Goal: Find specific page/section: Find specific page/section

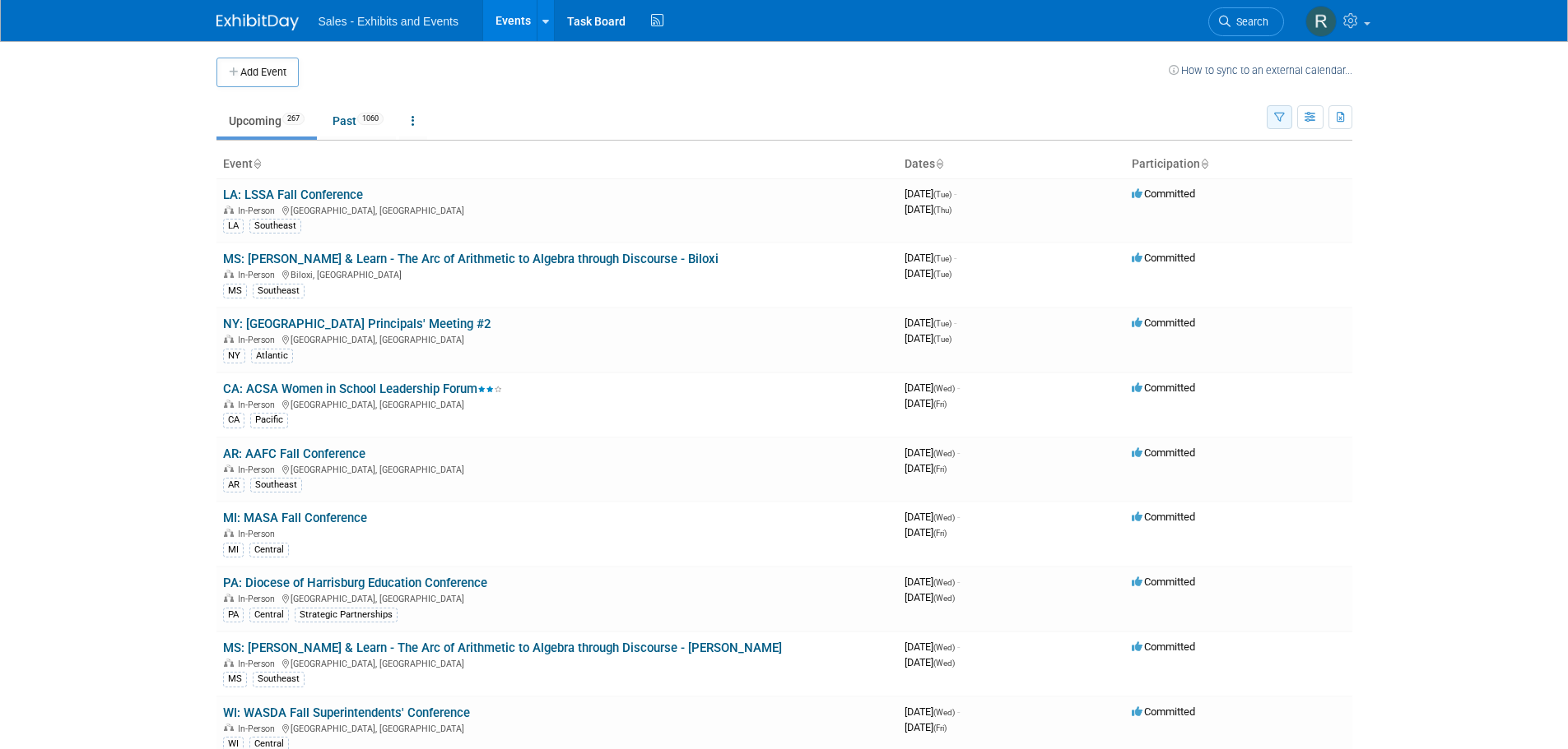
click at [1274, 112] on icon "button" at bounding box center [1280, 118] width 11 height 11
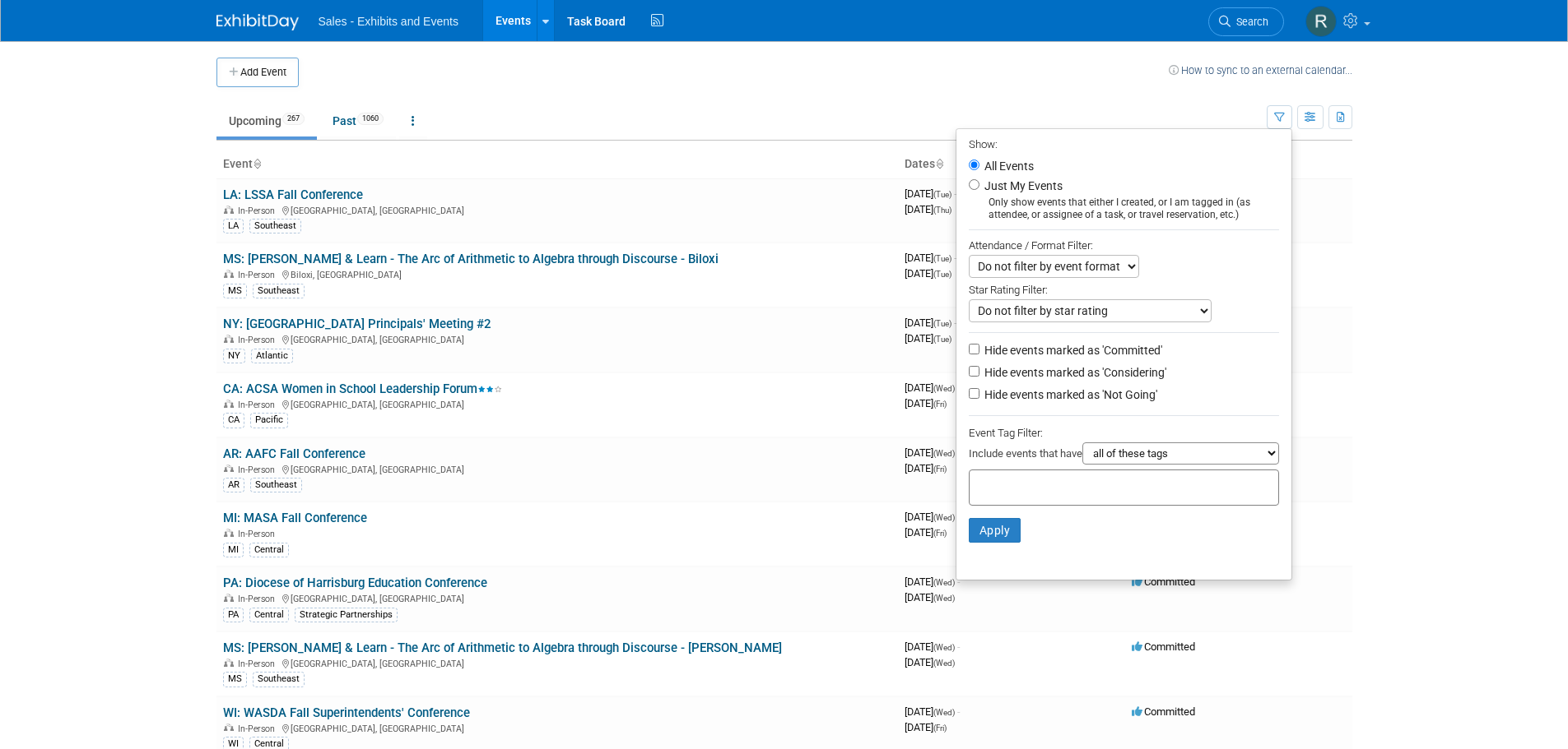
click at [1029, 205] on div "Only show events that either I created, or I am tagged in (as attendee, or assi…" at bounding box center [1123, 209] width 310 height 25
drag, startPoint x: 963, startPoint y: 198, endPoint x: 972, endPoint y: 189, distance: 12.7
click at [967, 194] on li "Just My Events Only show events that either I created, or I am tagged in (as at…" at bounding box center [1124, 198] width 335 height 45
click at [981, 189] on label "Just My Events" at bounding box center [1022, 186] width 82 height 17
click at [972, 189] on input "Just My Events" at bounding box center [974, 185] width 11 height 11
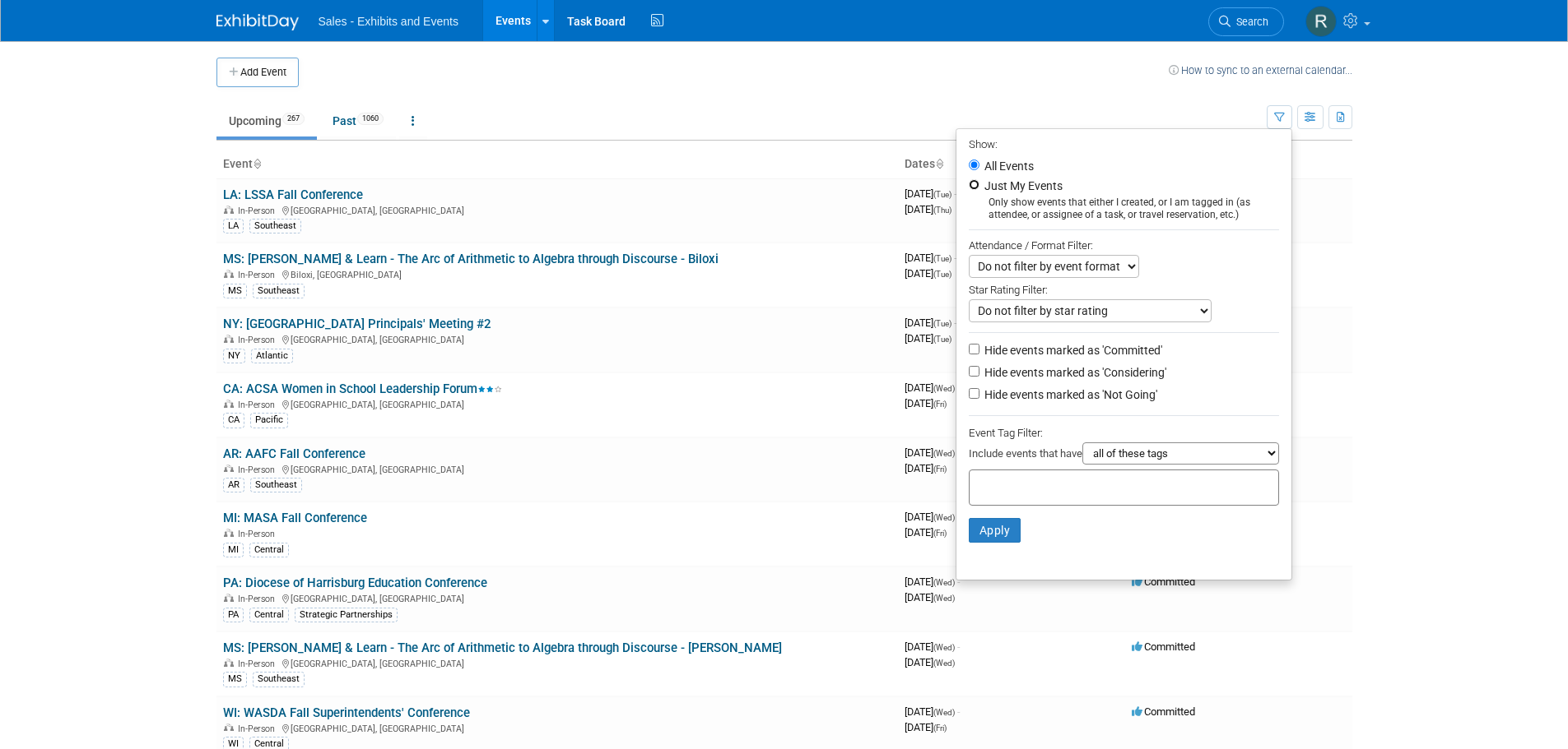
radio input "true"
click at [996, 538] on button "Apply" at bounding box center [994, 530] width 52 height 25
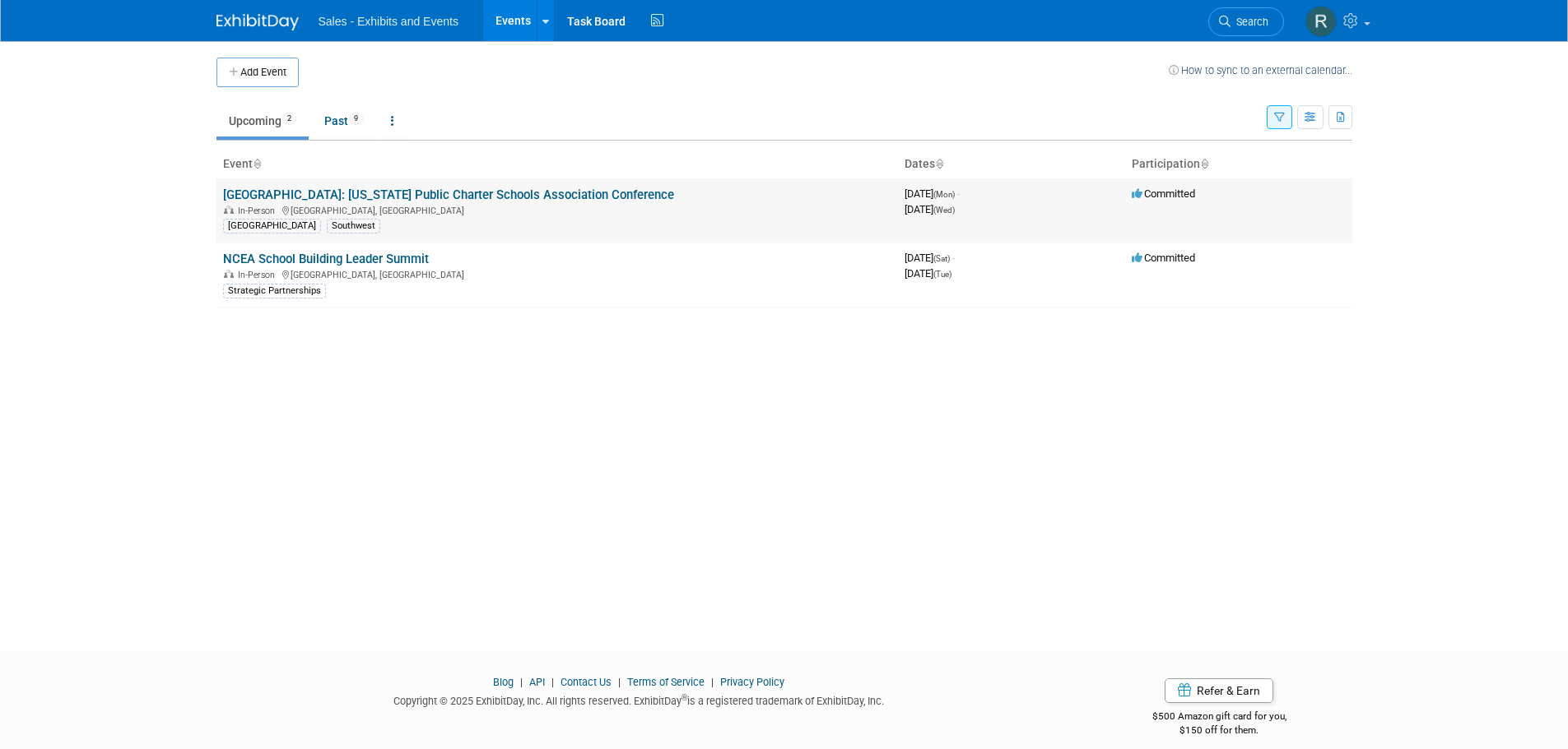
click at [376, 199] on link "[GEOGRAPHIC_DATA]: [US_STATE] Public Charter Schools Association Conference" at bounding box center [448, 195] width 451 height 15
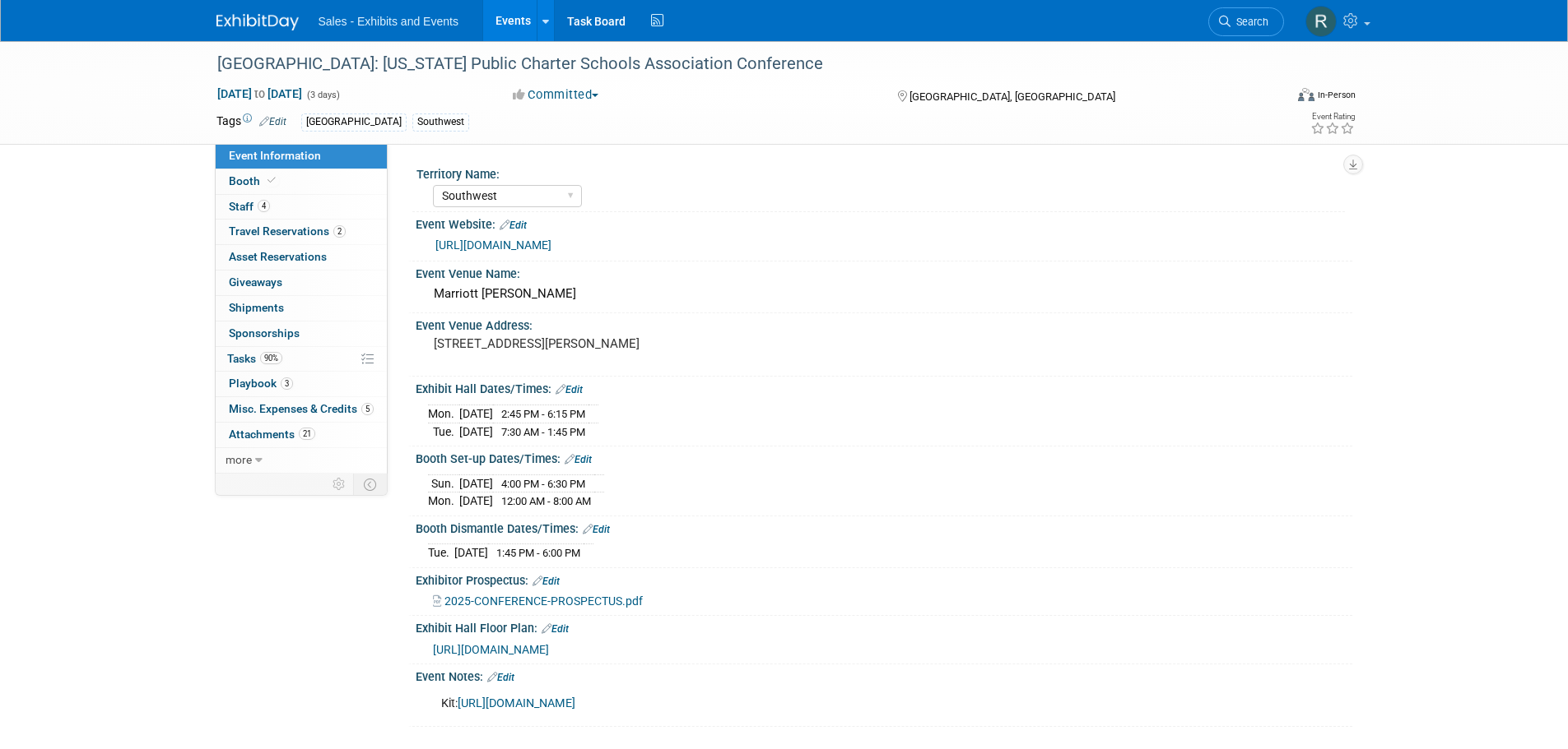
select select "Southwest"
click at [238, 206] on span "Staff 4" at bounding box center [250, 206] width 41 height 13
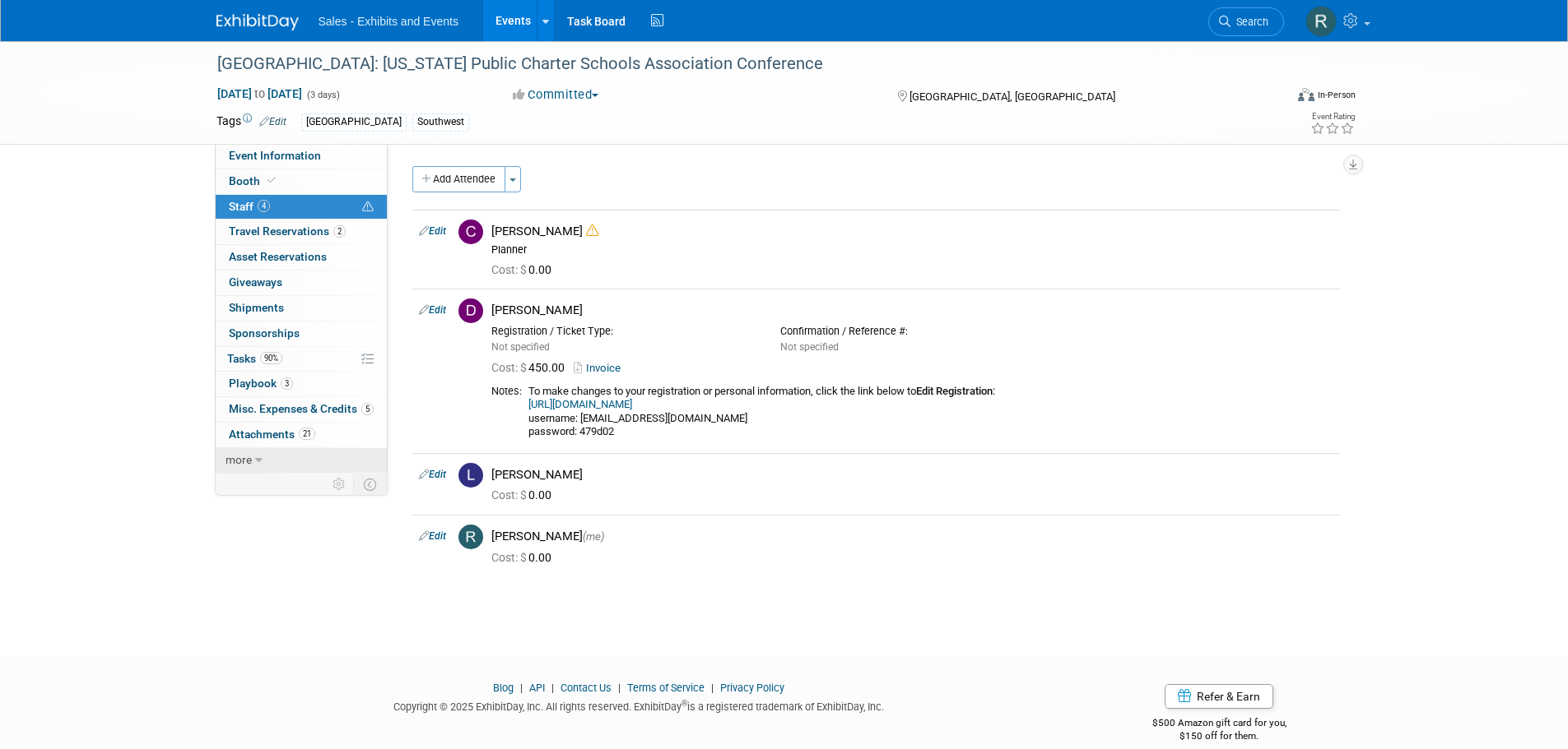
click at [249, 459] on span "more" at bounding box center [238, 460] width 27 height 13
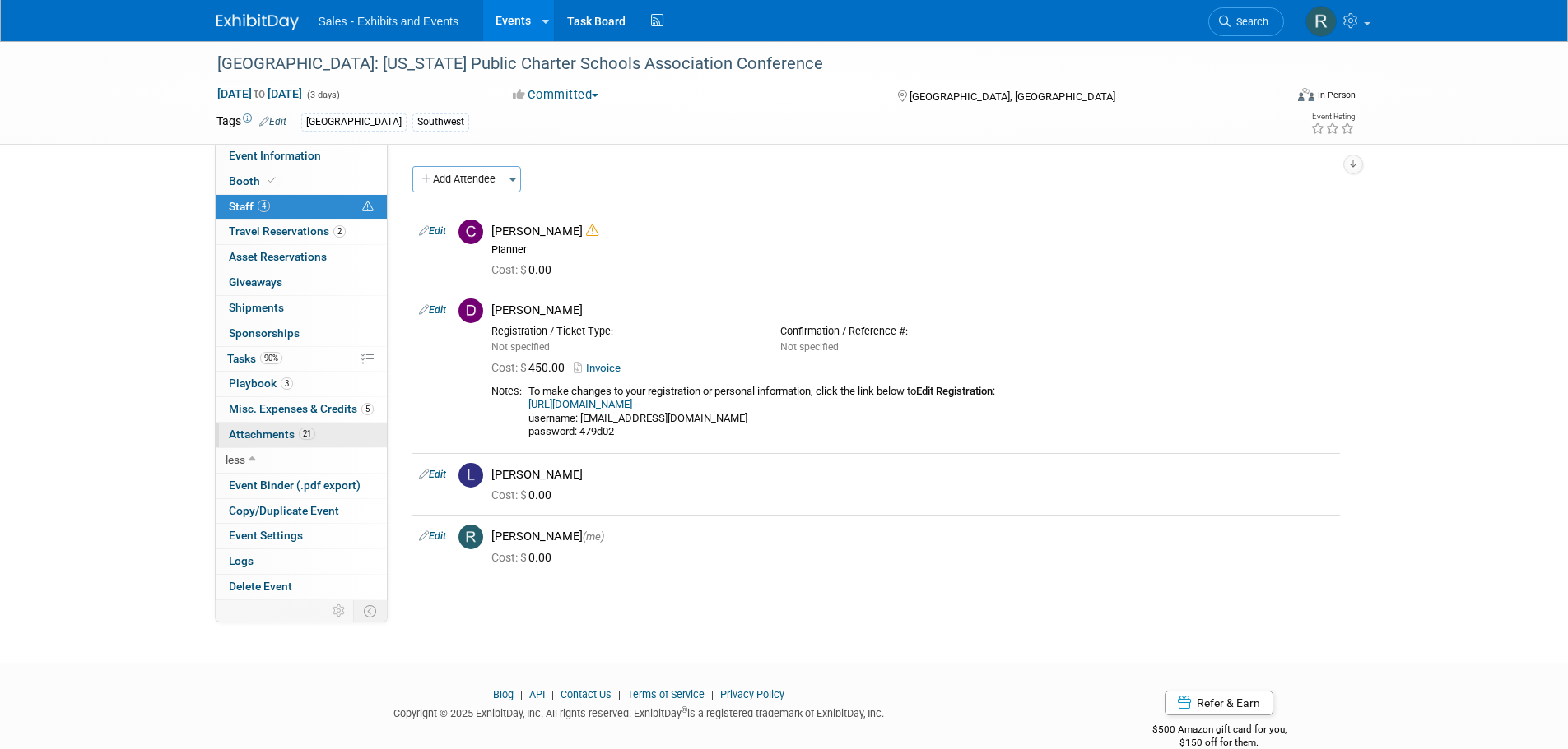
click at [248, 437] on span "Attachments 21" at bounding box center [273, 434] width 87 height 13
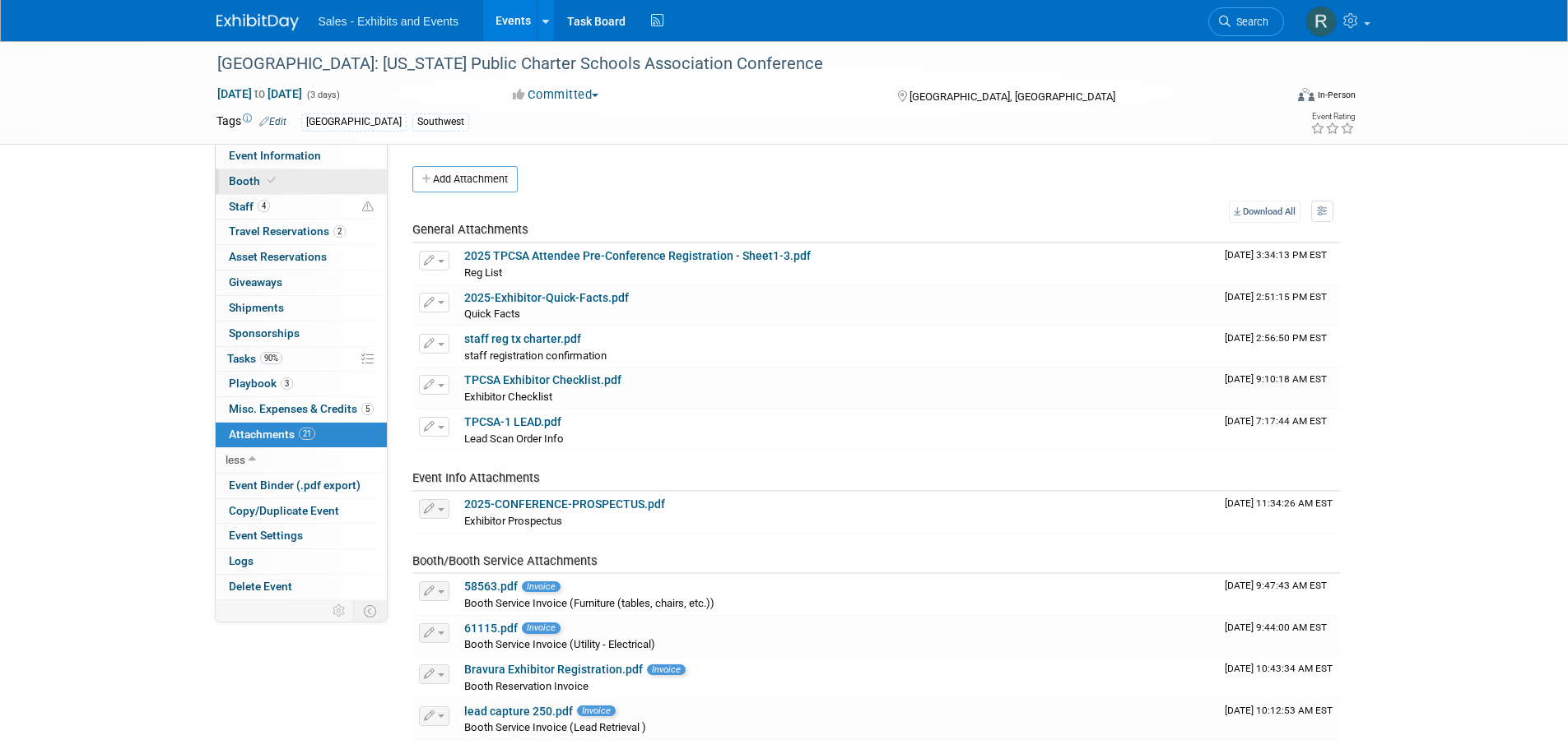
click at [242, 185] on span "Booth" at bounding box center [254, 181] width 51 height 13
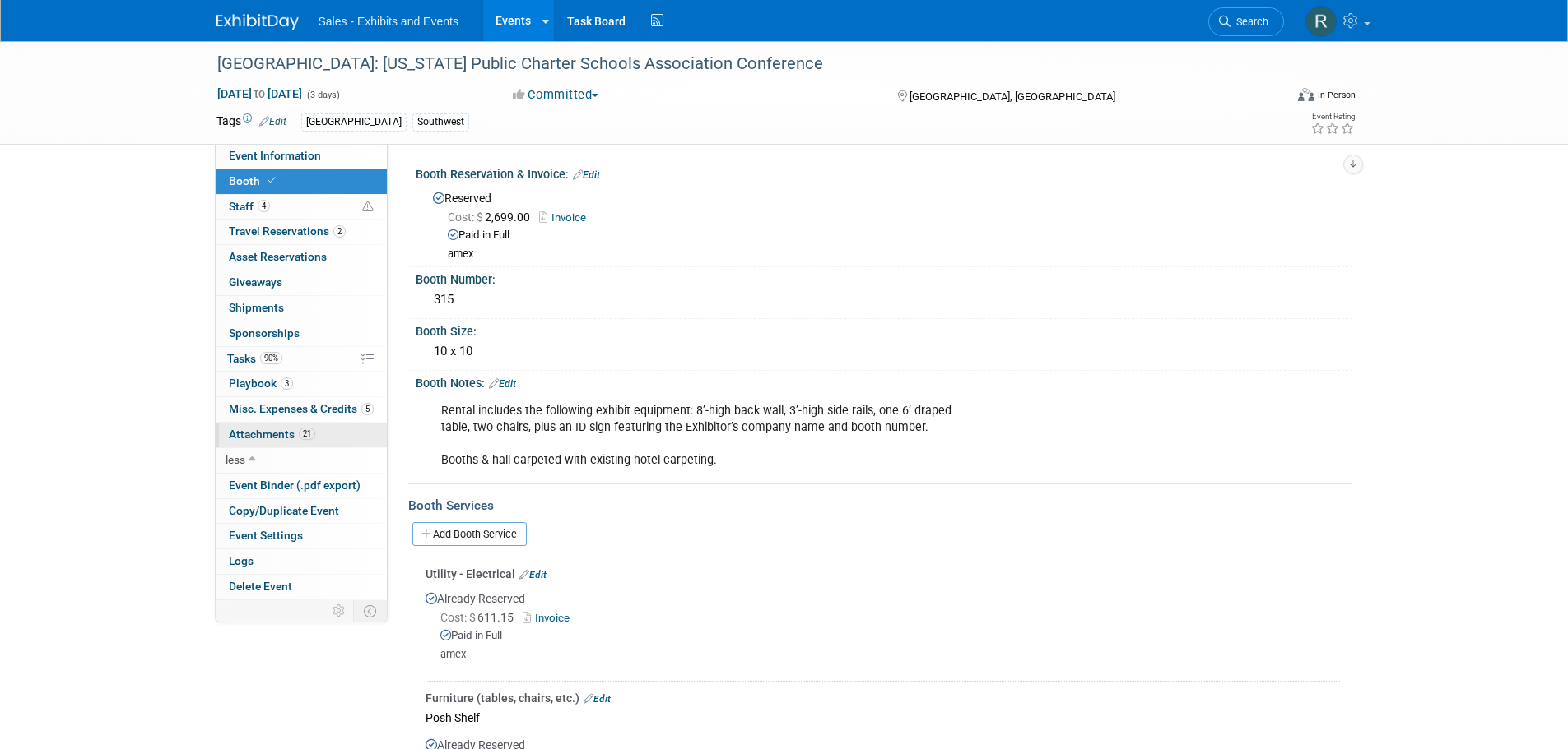
click at [257, 433] on span "Attachments 21" at bounding box center [273, 434] width 87 height 13
